Goal: Information Seeking & Learning: Learn about a topic

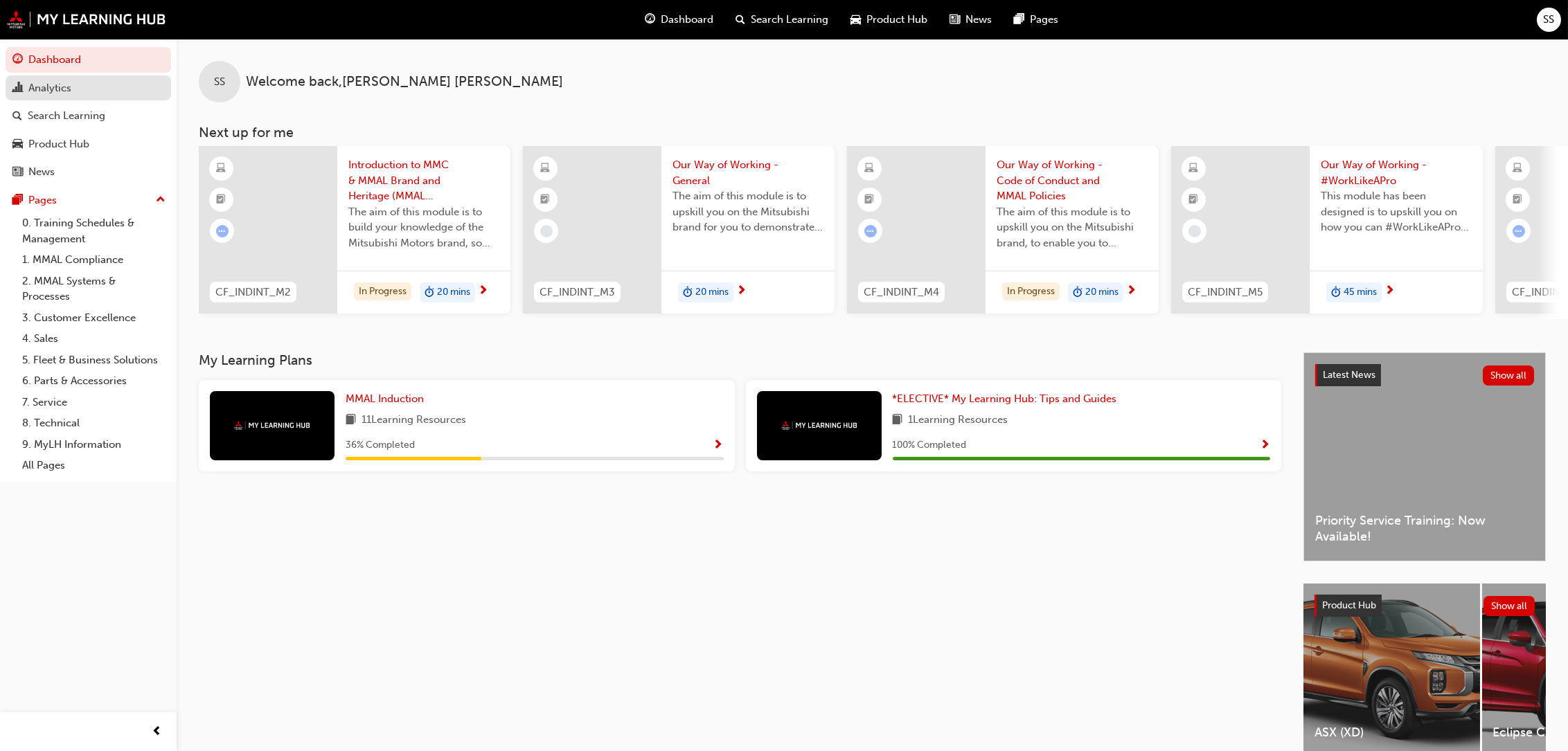
click at [50, 80] on div "Analytics" at bounding box center [50, 88] width 43 height 16
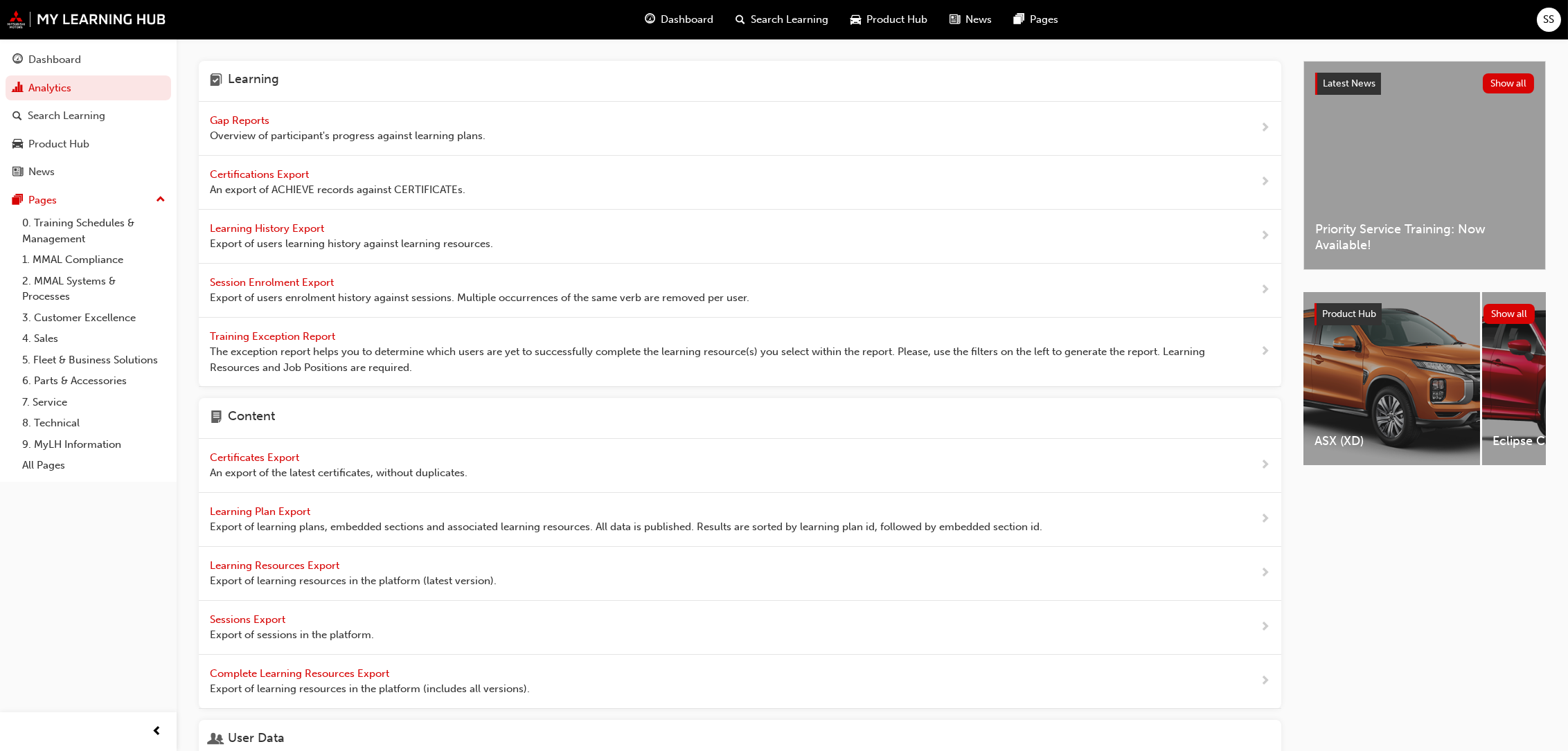
click at [243, 118] on span "Gap Reports" at bounding box center [241, 120] width 63 height 13
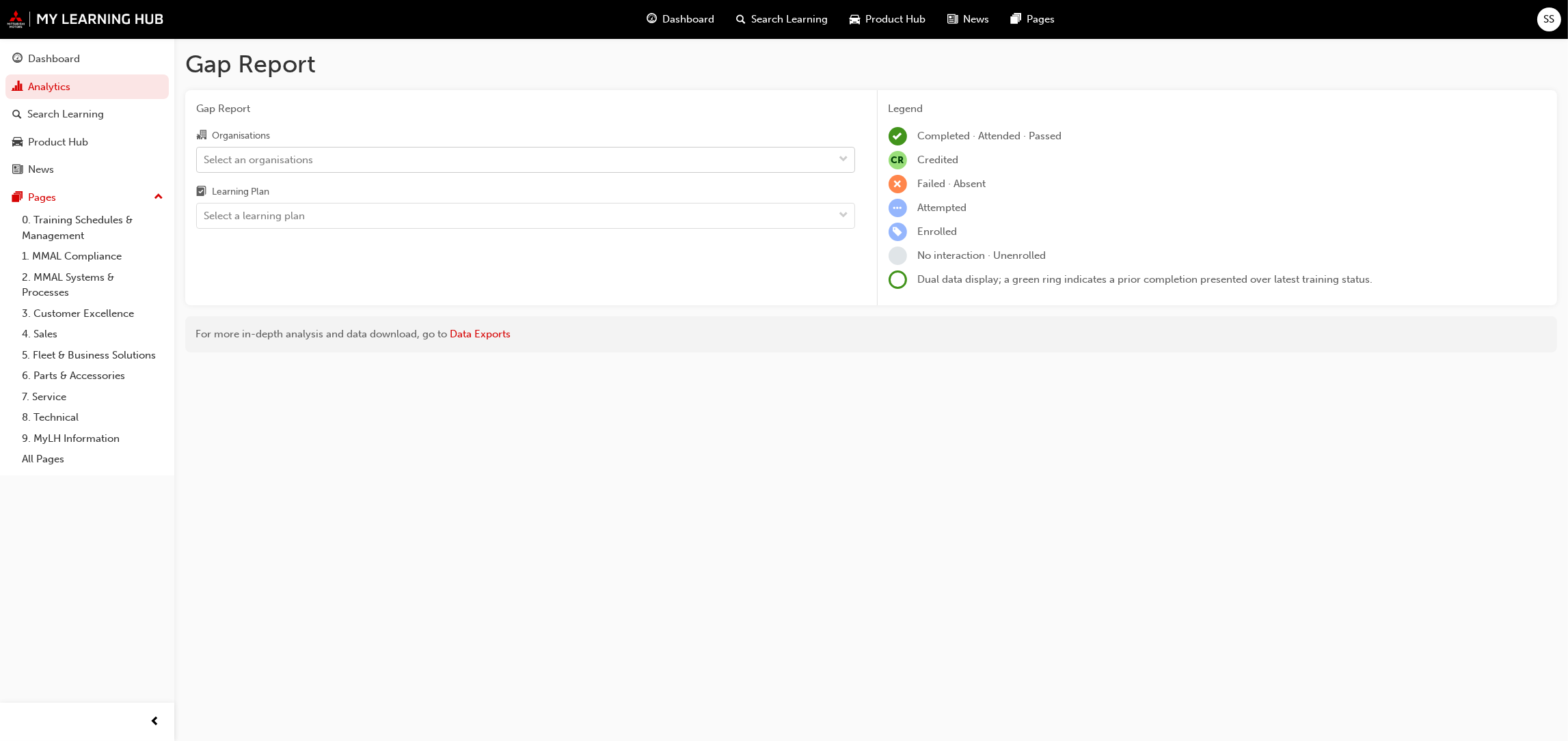
click at [317, 167] on div "Select an organisations" at bounding box center [515, 159] width 637 height 24
click at [205, 164] on input "Organisations Select an organisations" at bounding box center [205, 159] width 2 height 12
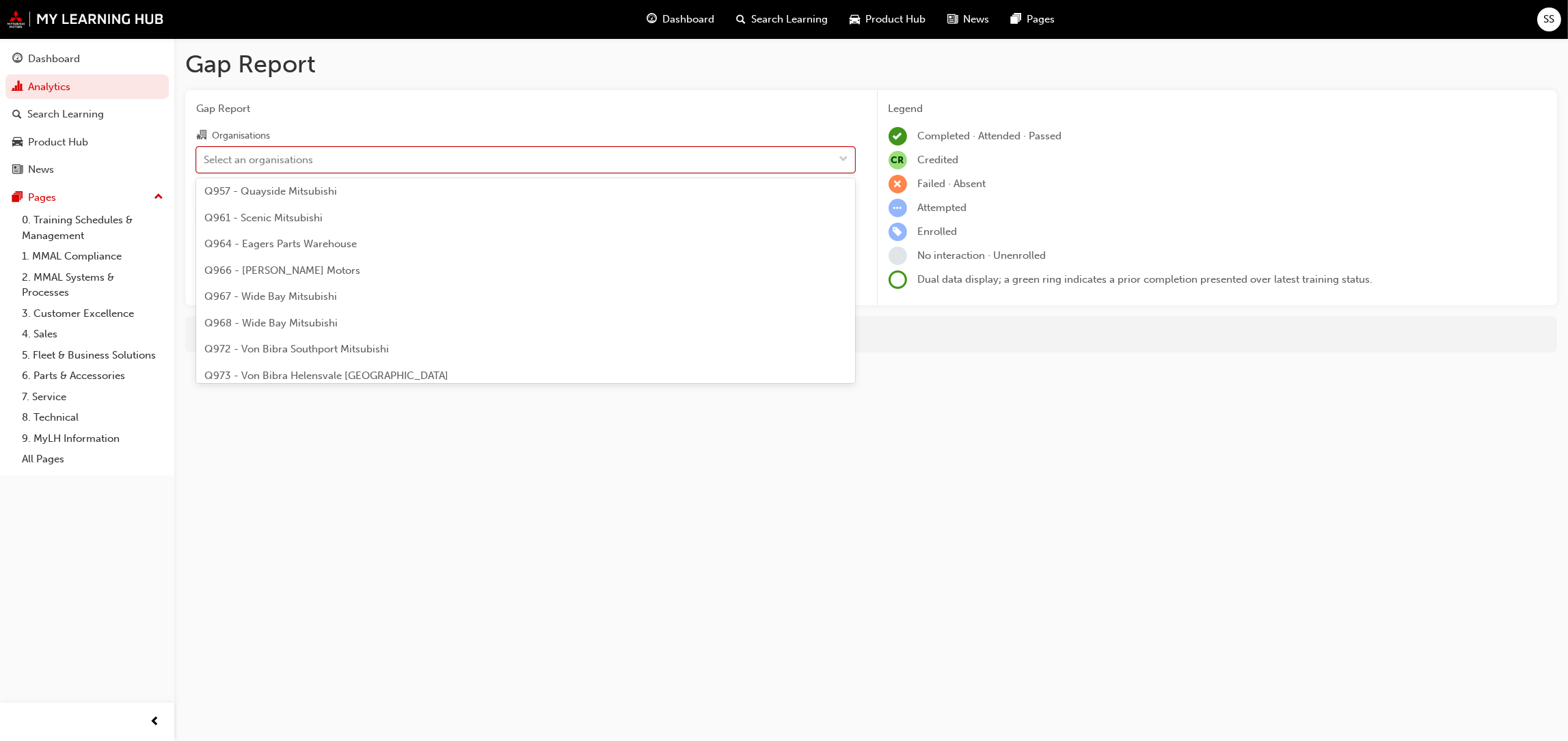
scroll to position [2433, 0]
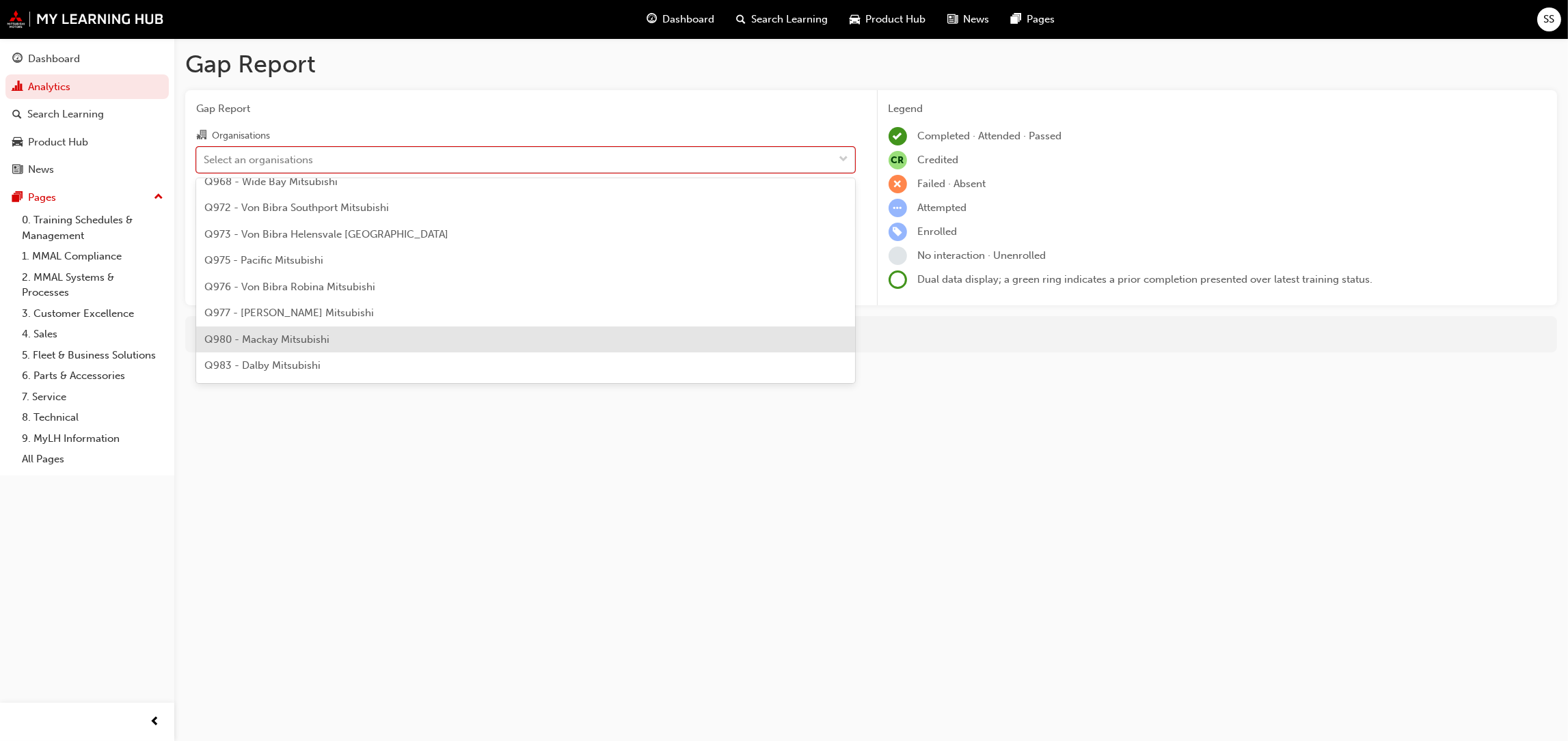
click at [299, 333] on span "Q980 - Mackay Mitsubishi" at bounding box center [267, 339] width 125 height 12
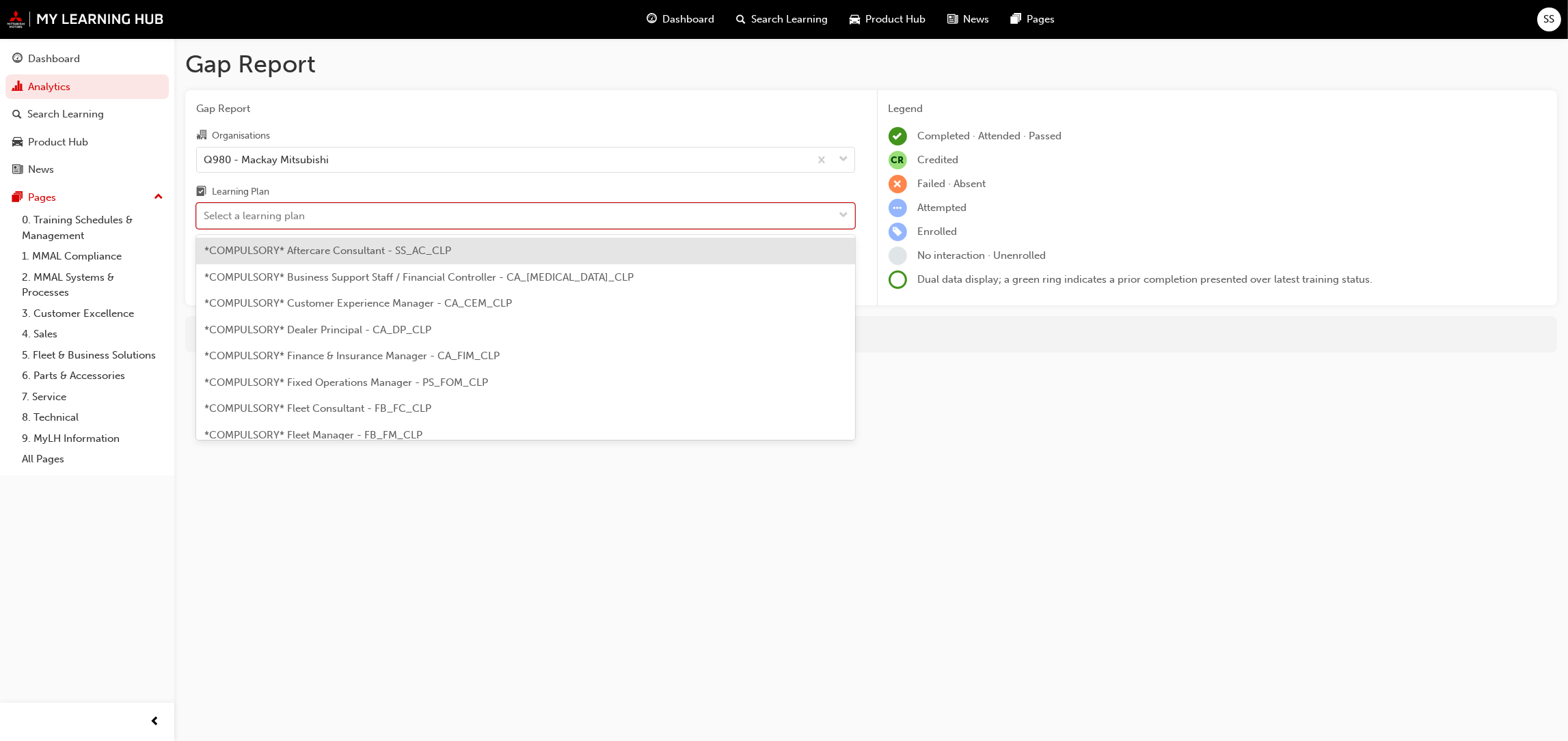
drag, startPoint x: 409, startPoint y: 218, endPoint x: 575, endPoint y: 228, distance: 166.3
click at [411, 218] on div "Select a learning plan" at bounding box center [515, 215] width 637 height 24
click at [205, 218] on input "Learning Plan option *COMPULSORY* Aftercare Consultant - SS_AC_CLP focused, 1 o…" at bounding box center [205, 215] width 2 height 12
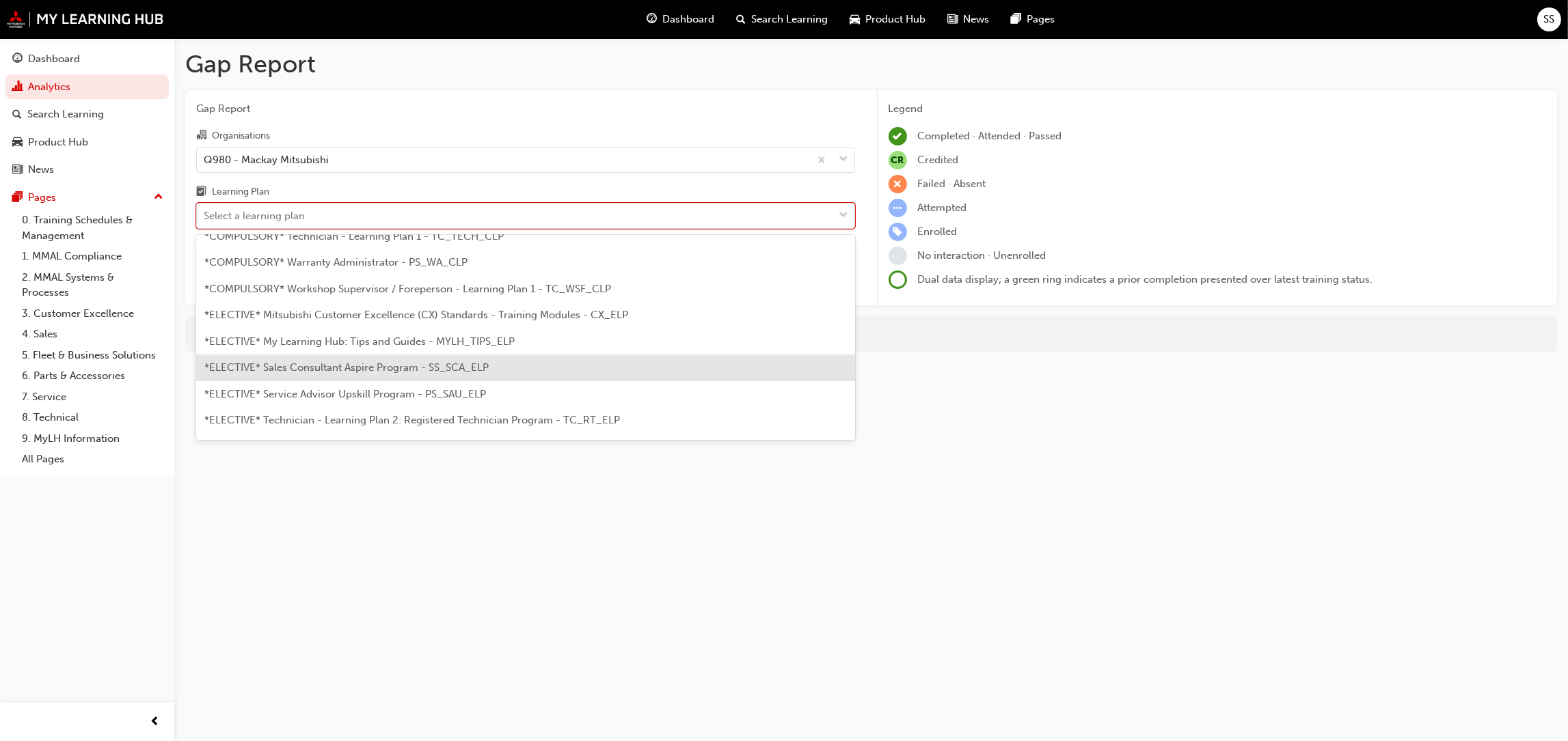
scroll to position [531, 0]
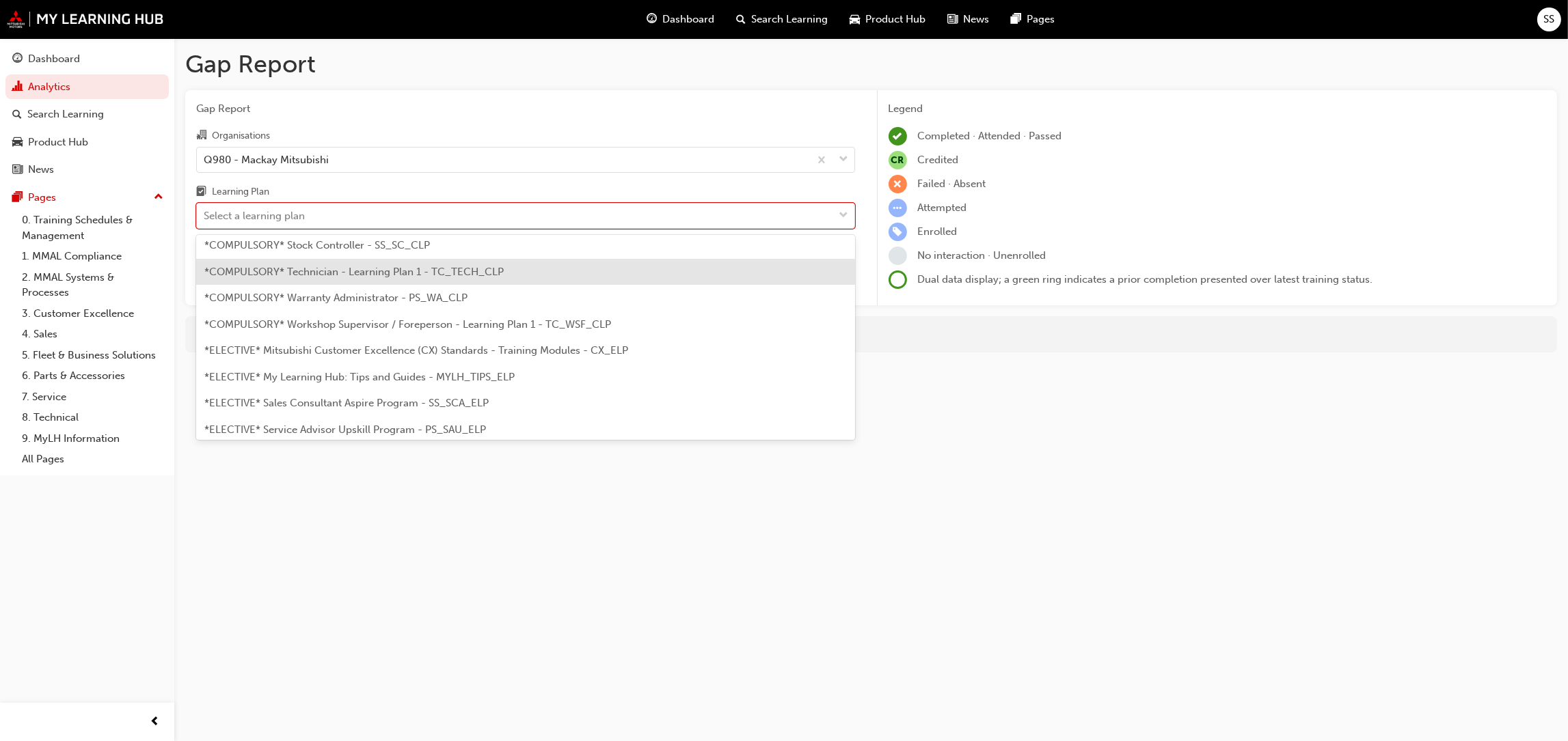
click at [382, 271] on span "*COMPULSORY* Technician - Learning Plan 1 - TC_TECH_CLP" at bounding box center [354, 271] width 299 height 12
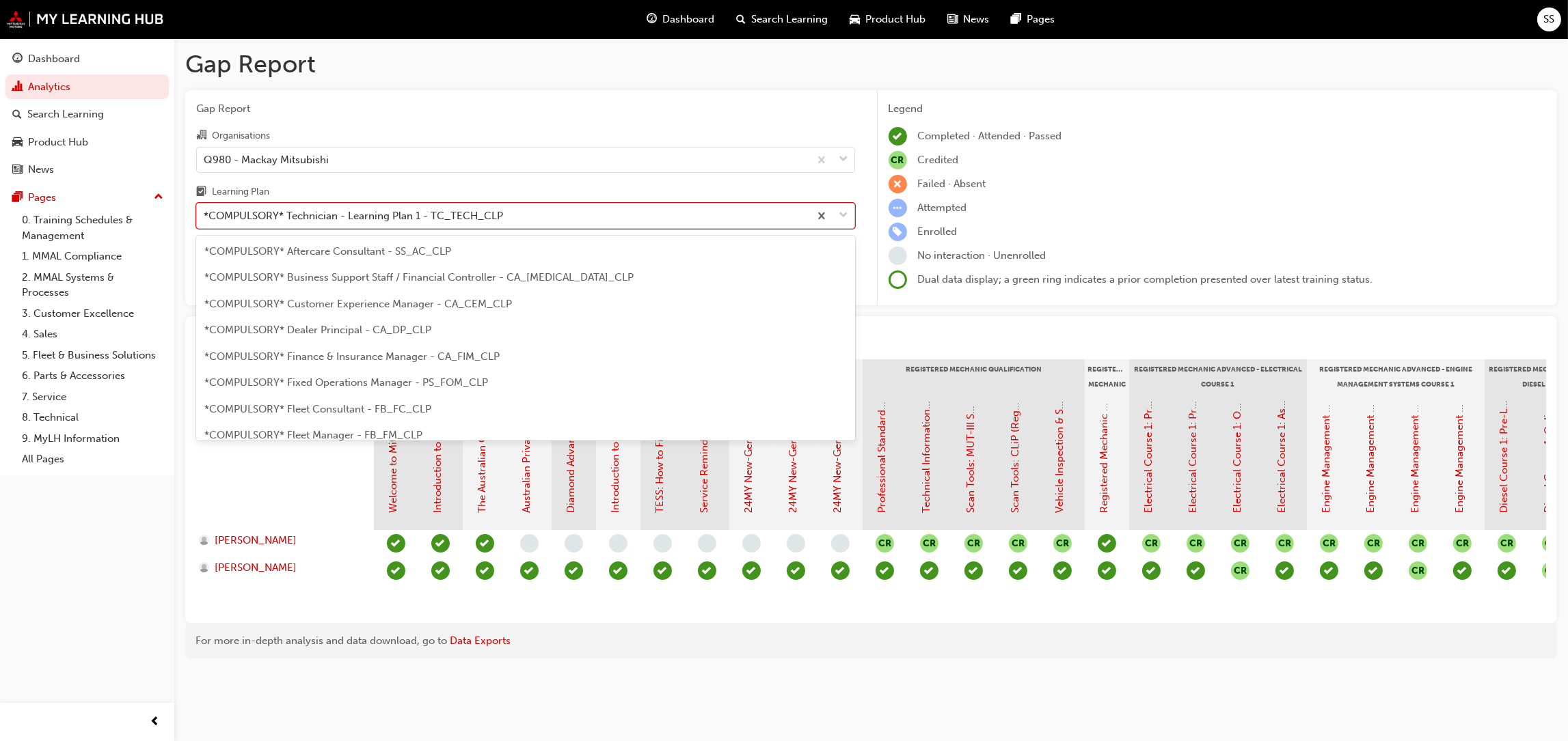
click at [847, 212] on span "down-icon" at bounding box center [844, 216] width 10 height 18
click at [205, 212] on input "Learning Plan option *COMPULSORY* Technician - Learning Plan 1 - TC_TECH_CLP, s…" at bounding box center [205, 215] width 2 height 12
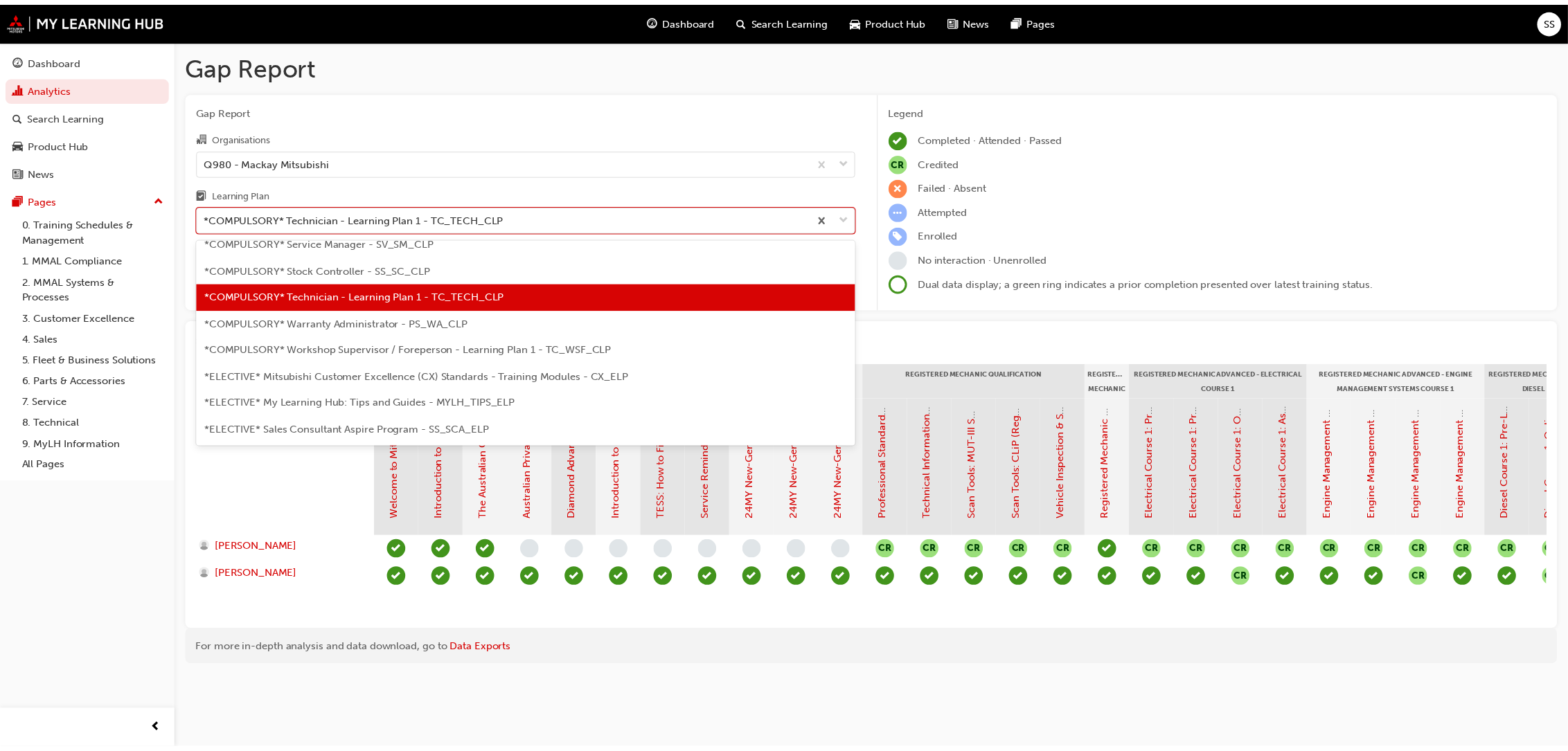
scroll to position [667, 0]
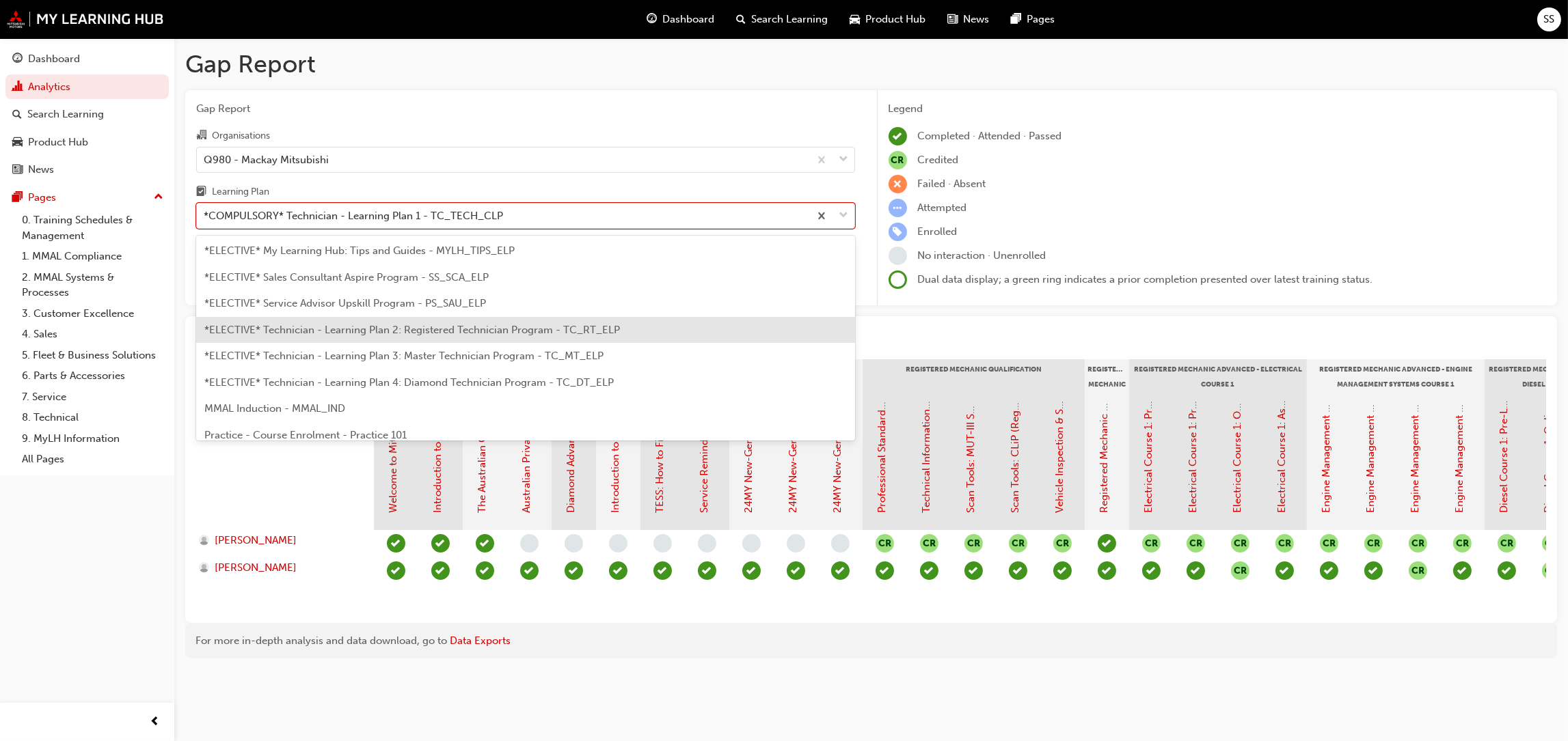
click at [462, 324] on span "*ELECTIVE* Technician - Learning Plan 2: Registered Technician Program - TC_RT_…" at bounding box center [411, 330] width 415 height 12
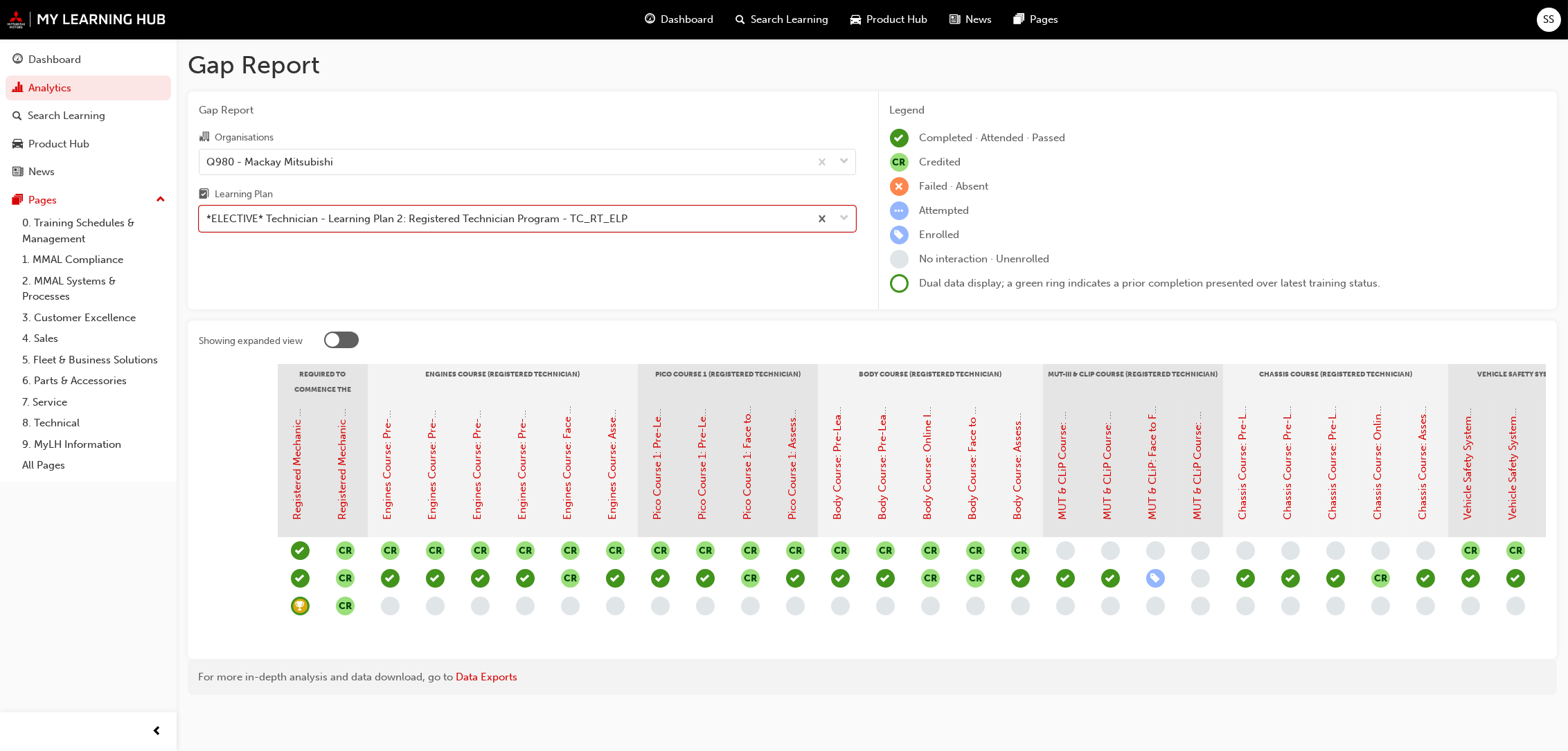
scroll to position [0, 71]
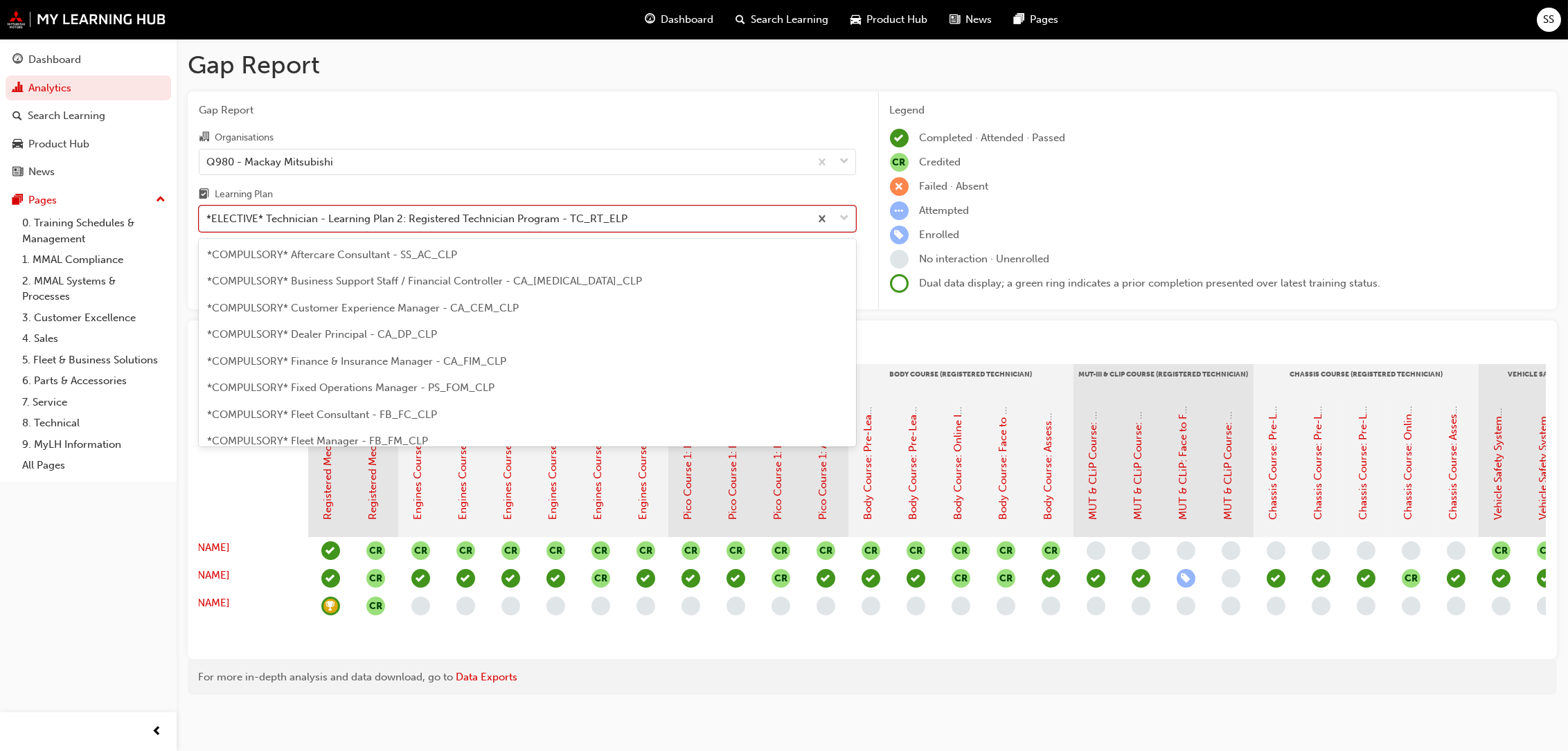
click at [844, 219] on span "down-icon" at bounding box center [845, 219] width 10 height 18
click at [208, 219] on input "Learning Plan option *ELECTIVE* Technician - Learning Plan 2: Registered Techni…" at bounding box center [208, 218] width 2 height 12
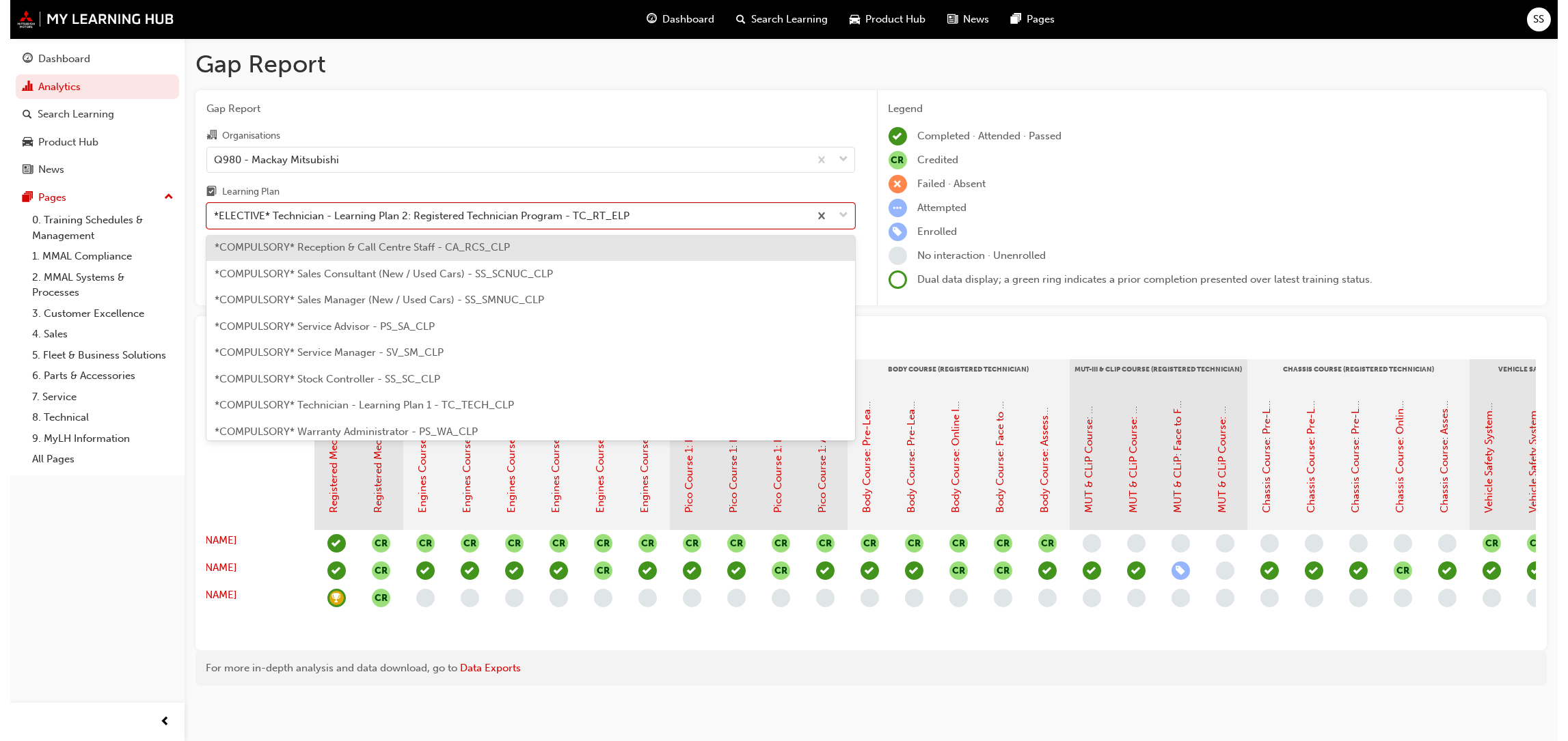
scroll to position [431, 0]
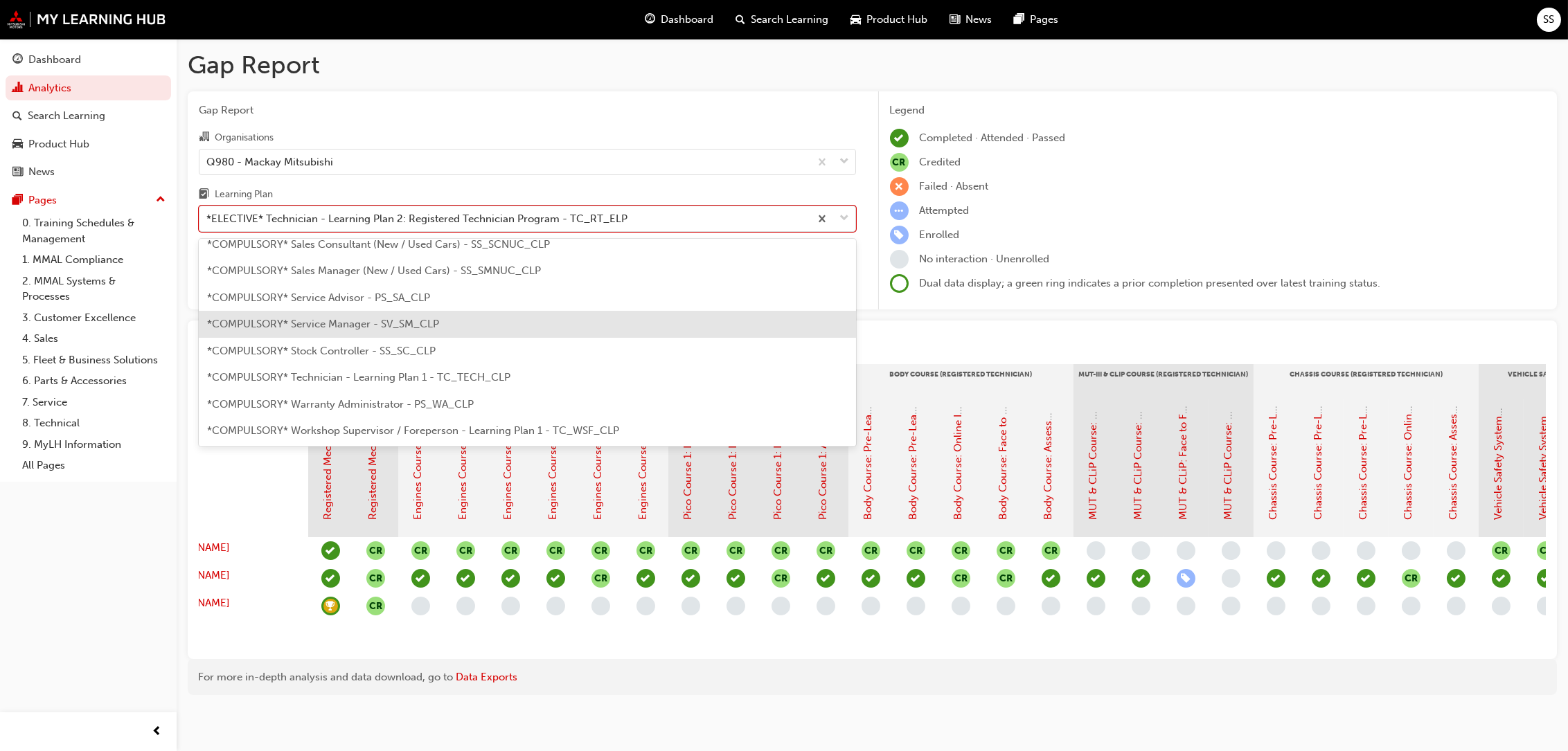
click at [341, 325] on span "*COMPULSORY* Service Manager - SV_SM_CLP" at bounding box center [323, 323] width 232 height 13
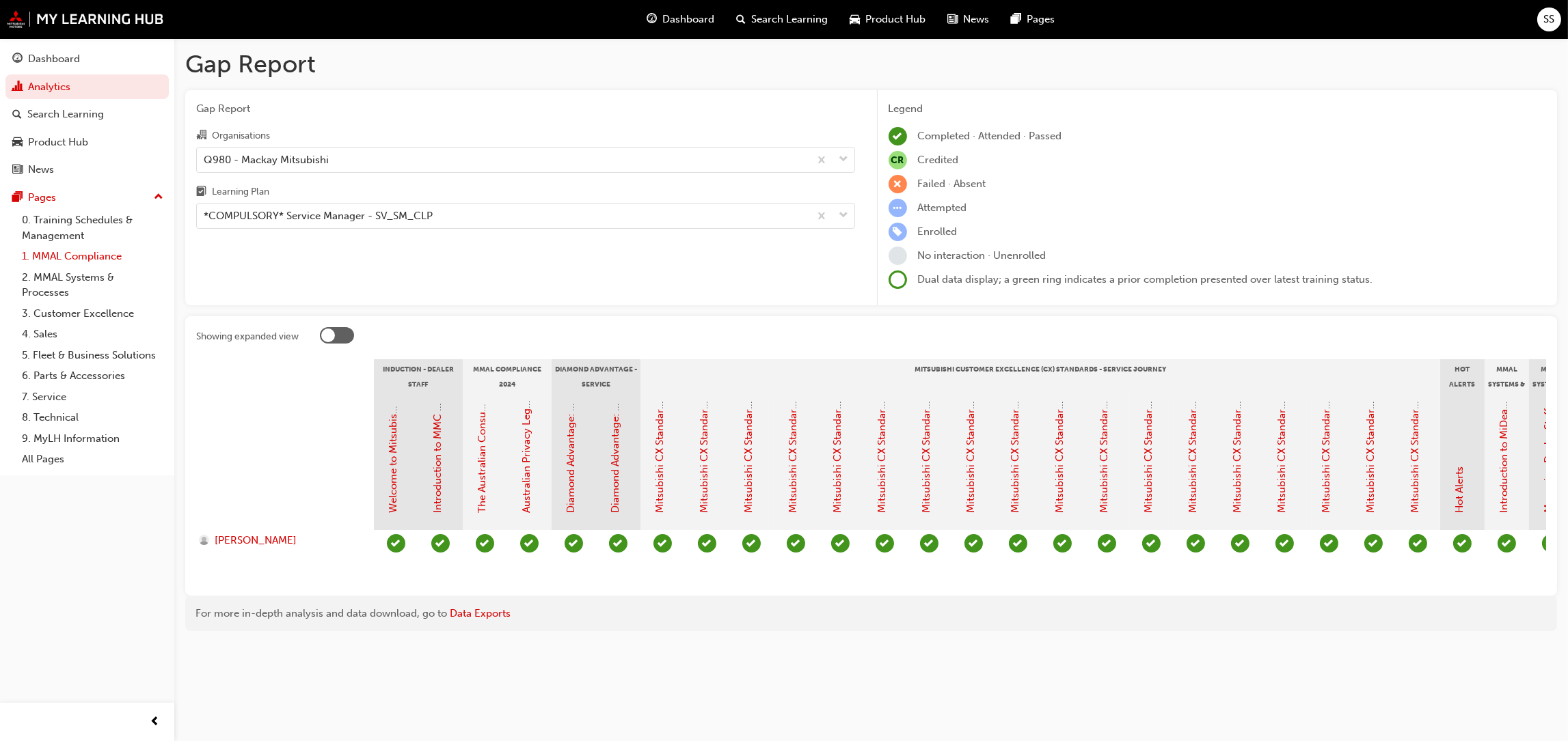
click at [79, 254] on link "1. MMAL Compliance" at bounding box center [92, 257] width 152 height 21
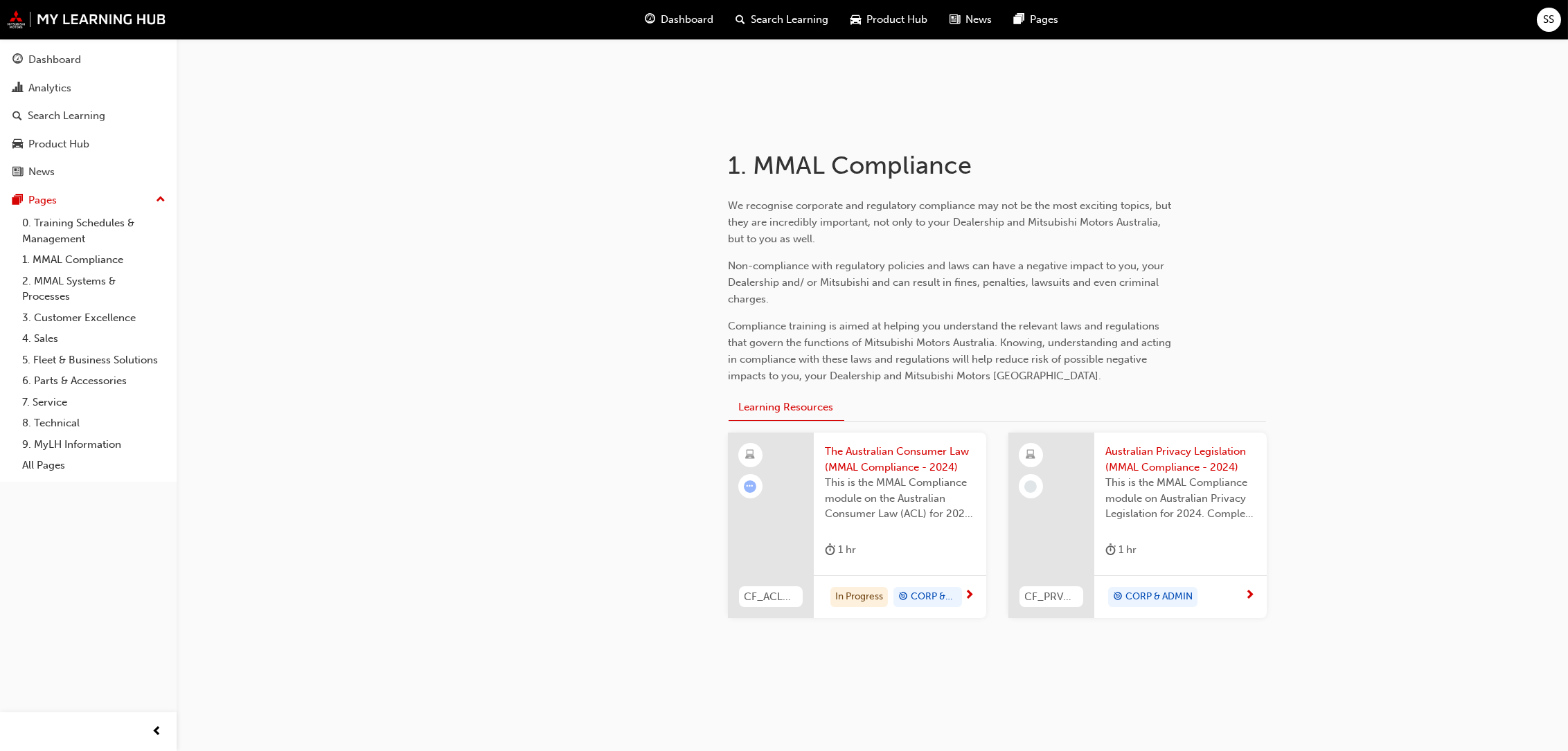
scroll to position [206, 0]
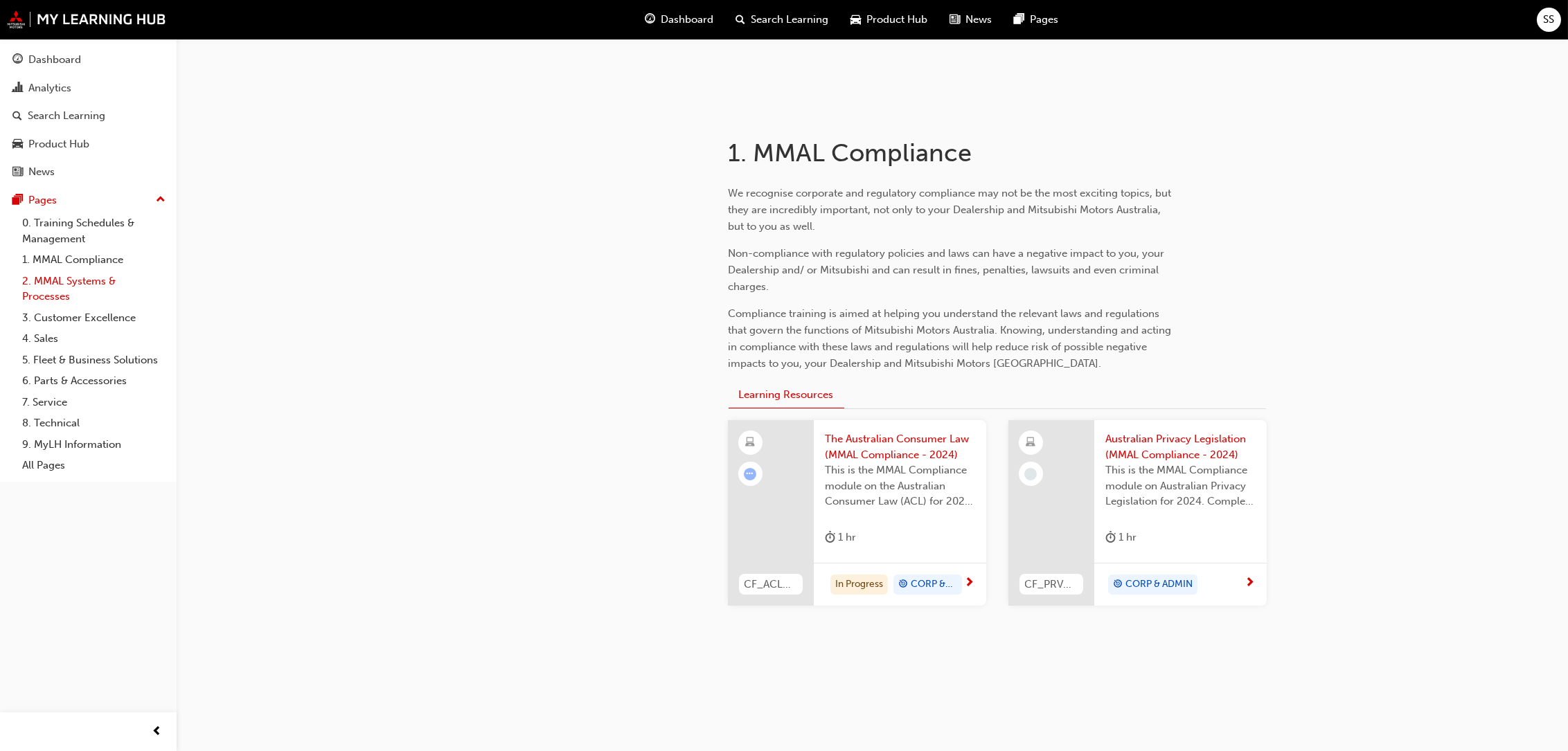
click at [82, 280] on link "2. MMAL Systems & Processes" at bounding box center [93, 289] width 154 height 37
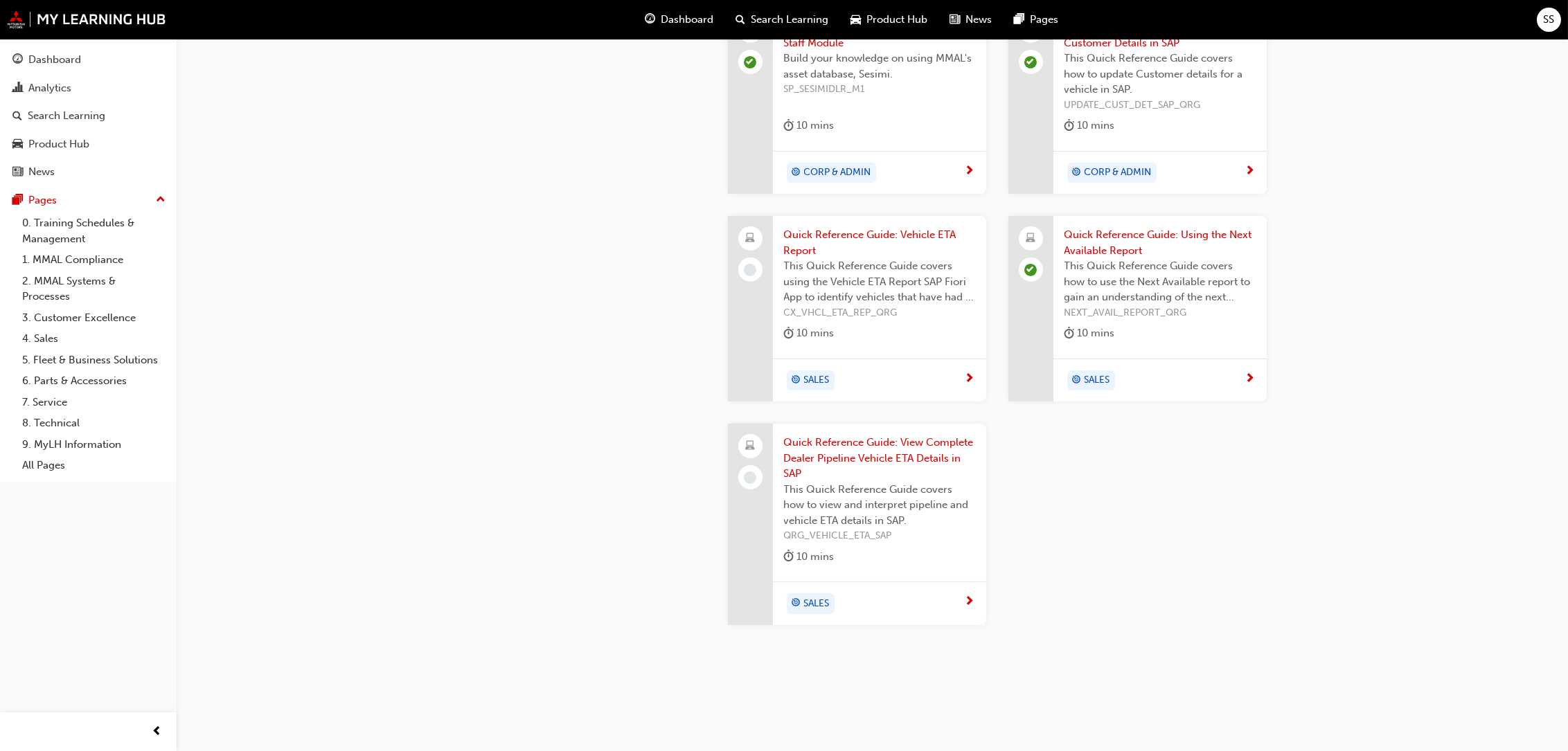
scroll to position [1513, 0]
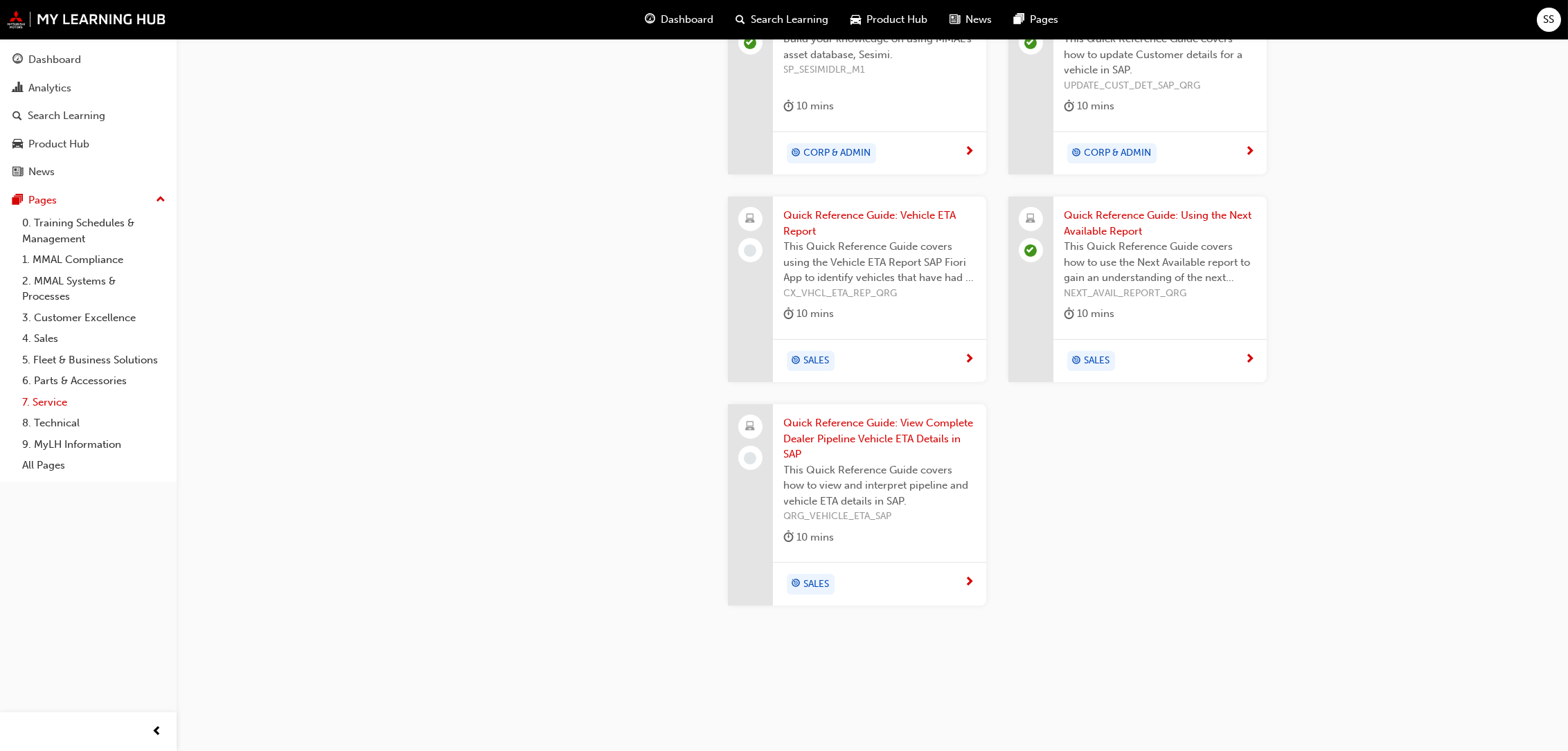
click at [42, 392] on link "7. Service" at bounding box center [93, 403] width 154 height 22
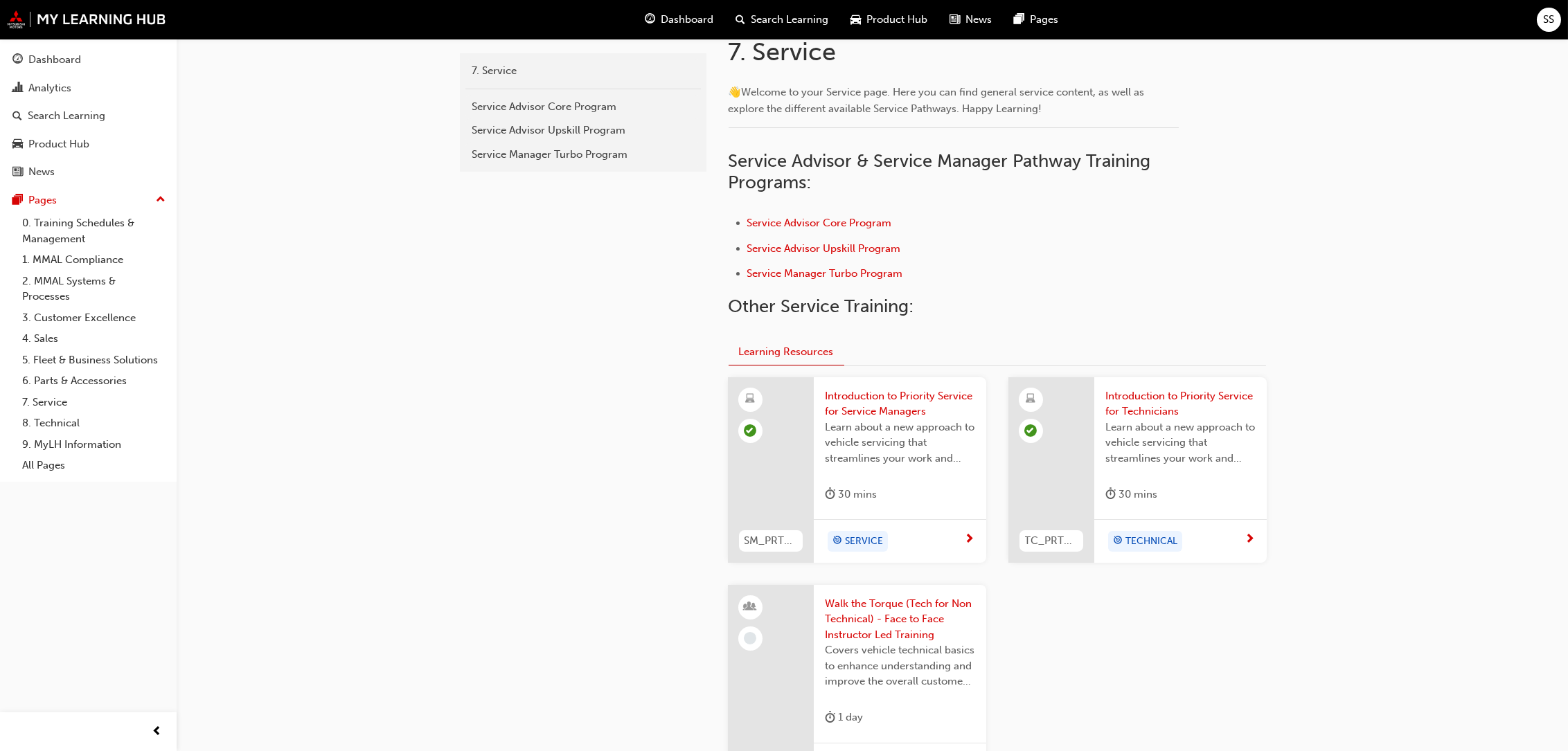
scroll to position [302, 0]
